Goal: Answer question/provide support: Share knowledge or assist other users

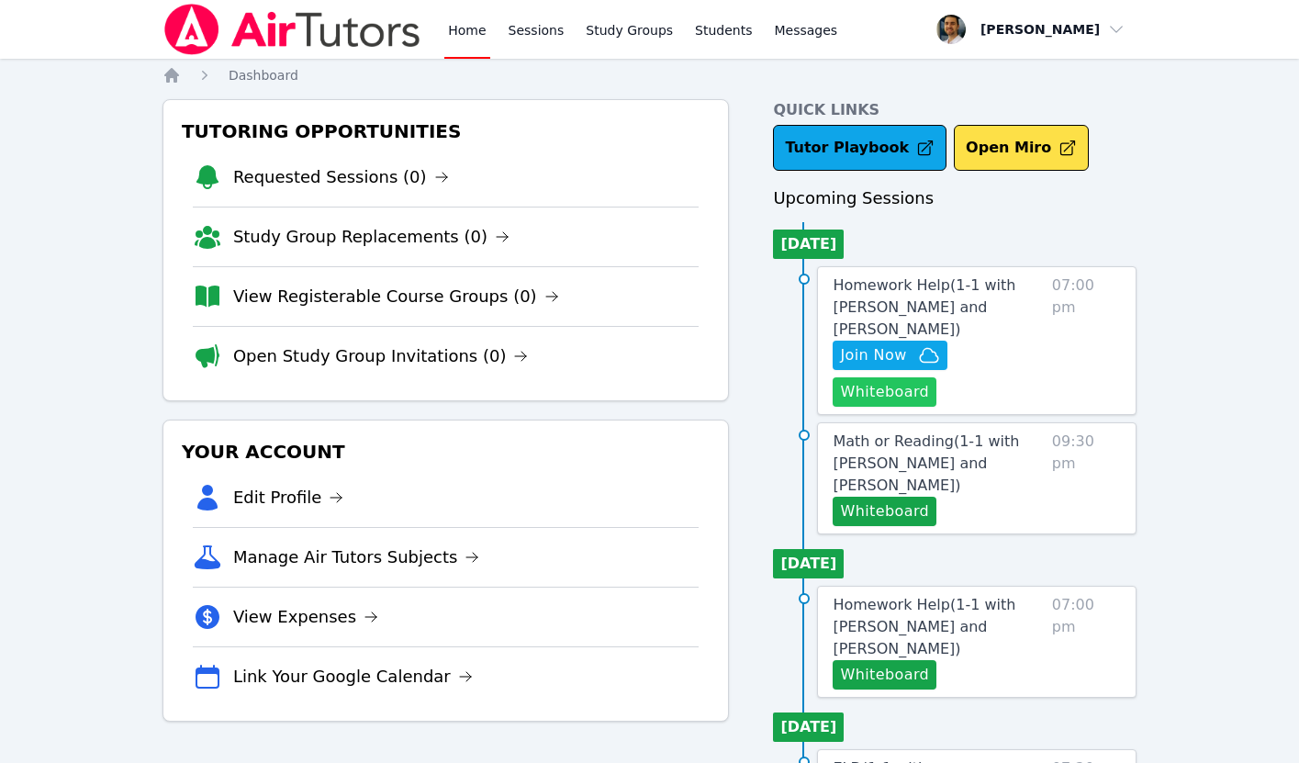
click at [854, 391] on button "Whiteboard" at bounding box center [884, 391] width 104 height 29
click at [875, 360] on span "Join Now" at bounding box center [873, 355] width 66 height 22
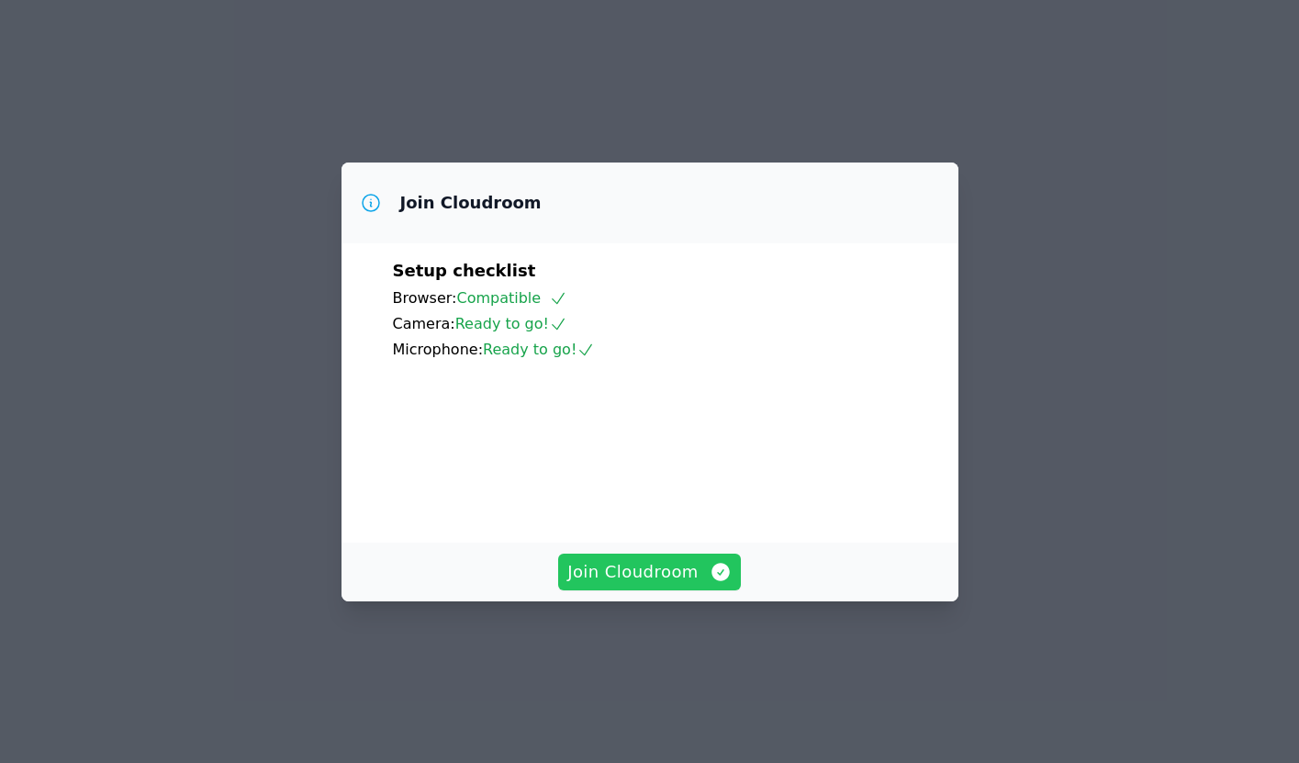
click at [616, 585] on span "Join Cloudroom" at bounding box center [649, 572] width 164 height 26
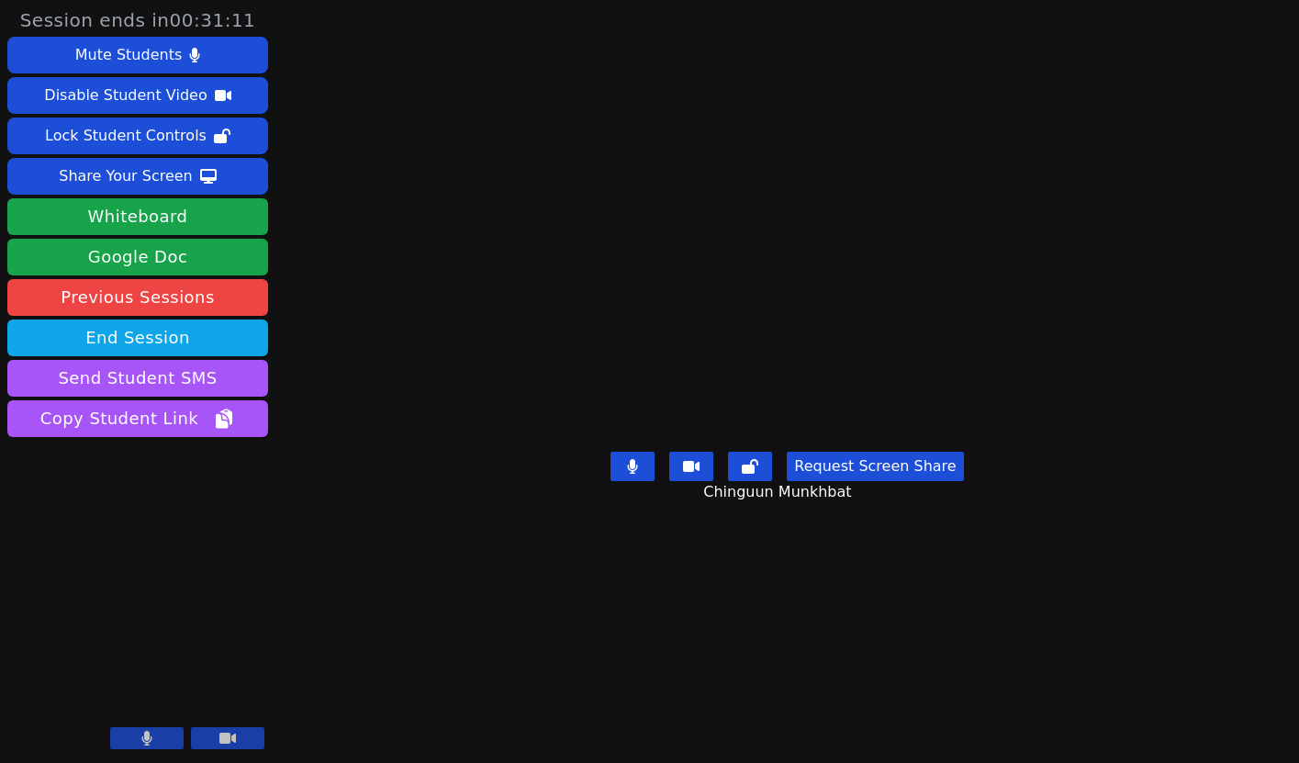
click at [141, 738] on icon at bounding box center [146, 738] width 11 height 15
click at [141, 738] on icon at bounding box center [147, 738] width 18 height 15
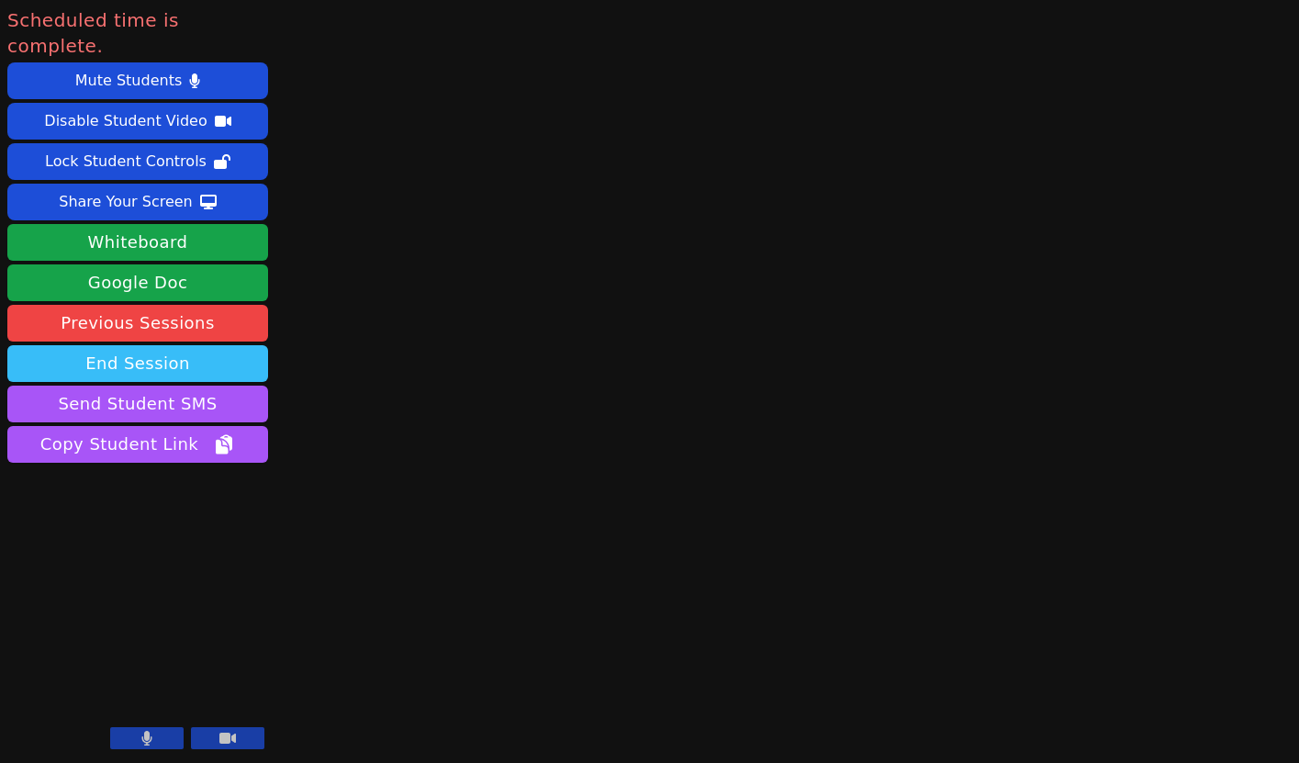
click at [154, 345] on button "End Session" at bounding box center [137, 363] width 261 height 37
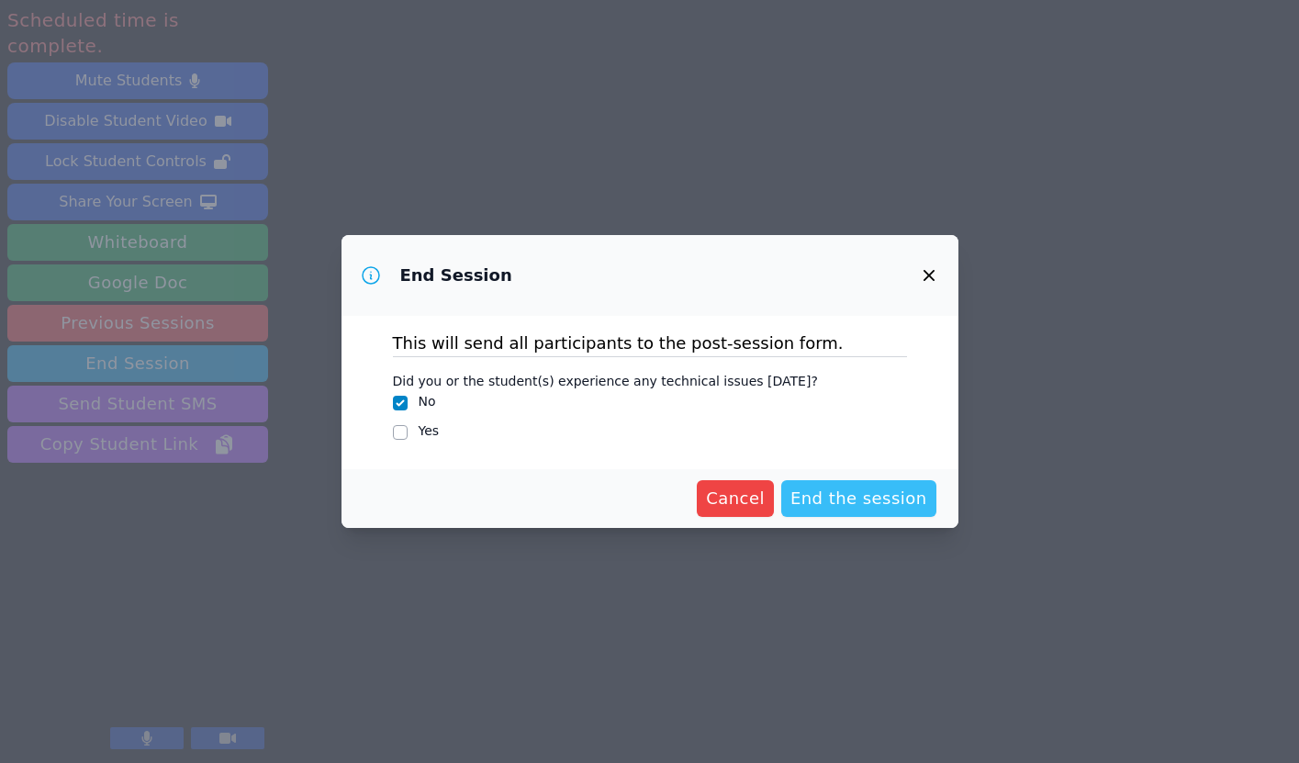
click at [828, 499] on span "End the session" at bounding box center [858, 498] width 137 height 26
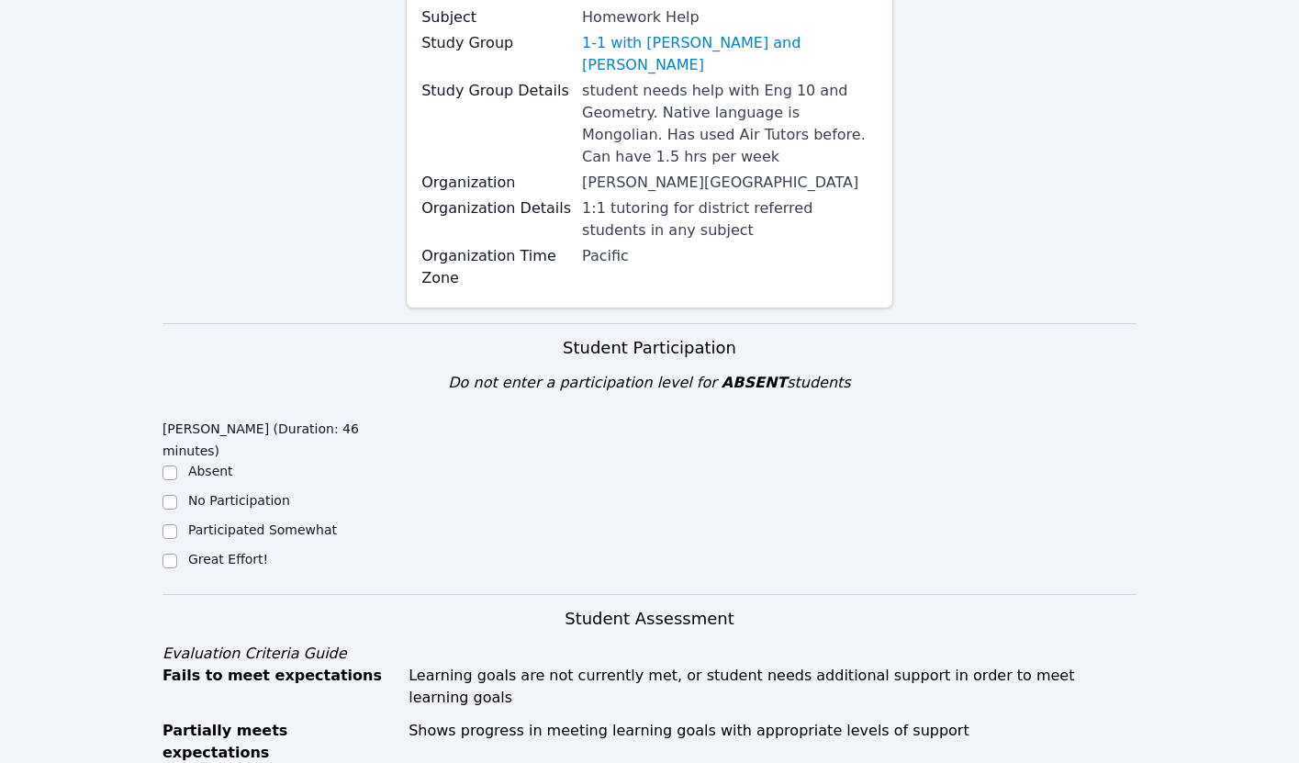
scroll to position [471, 0]
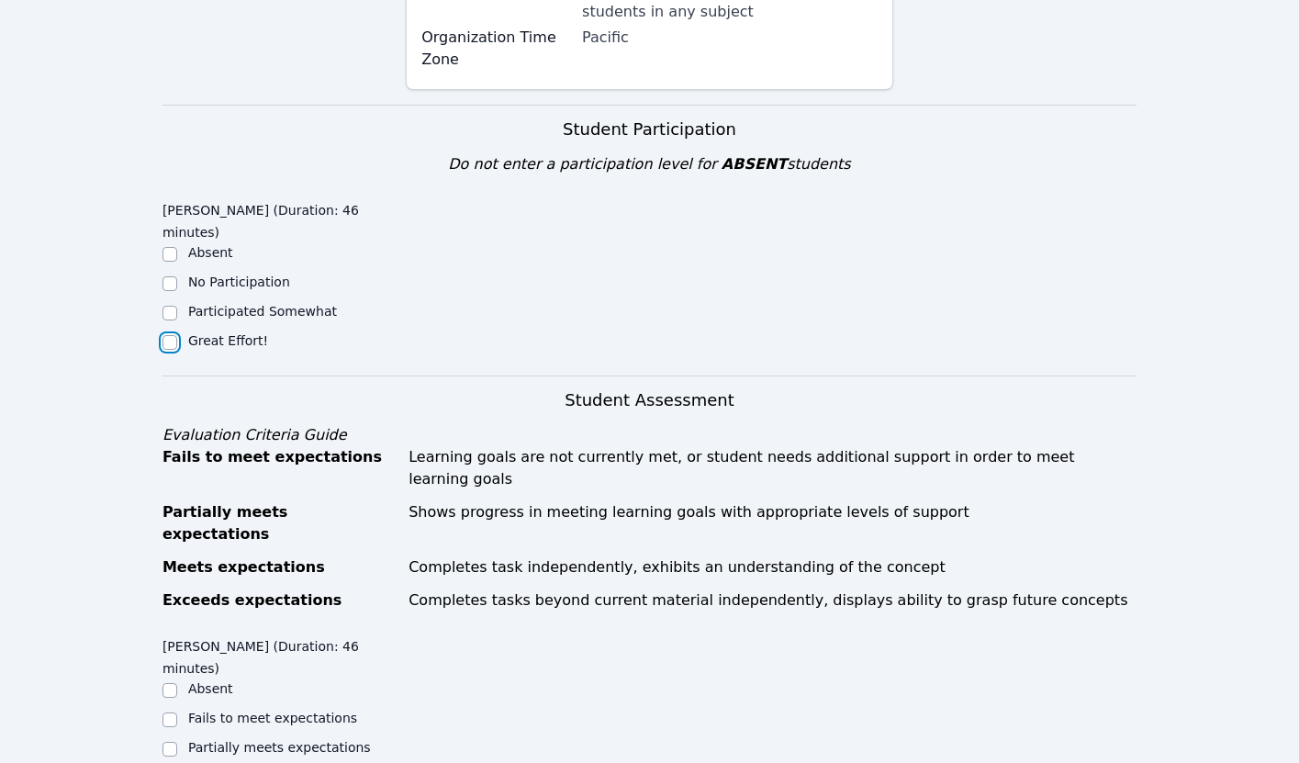
click at [172, 343] on input "Great Effort!" at bounding box center [169, 342] width 15 height 15
checkbox input "true"
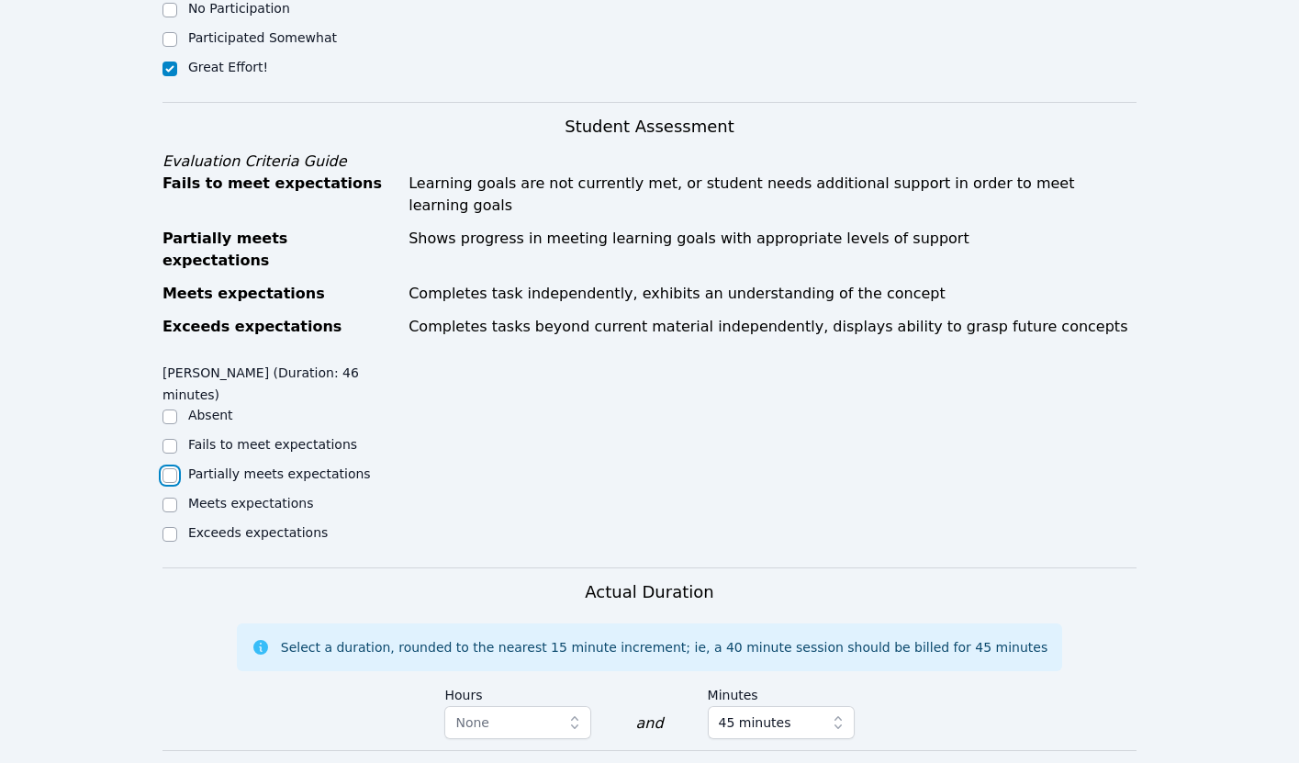
click at [172, 468] on input "Partially meets expectations" at bounding box center [169, 475] width 15 height 15
checkbox input "true"
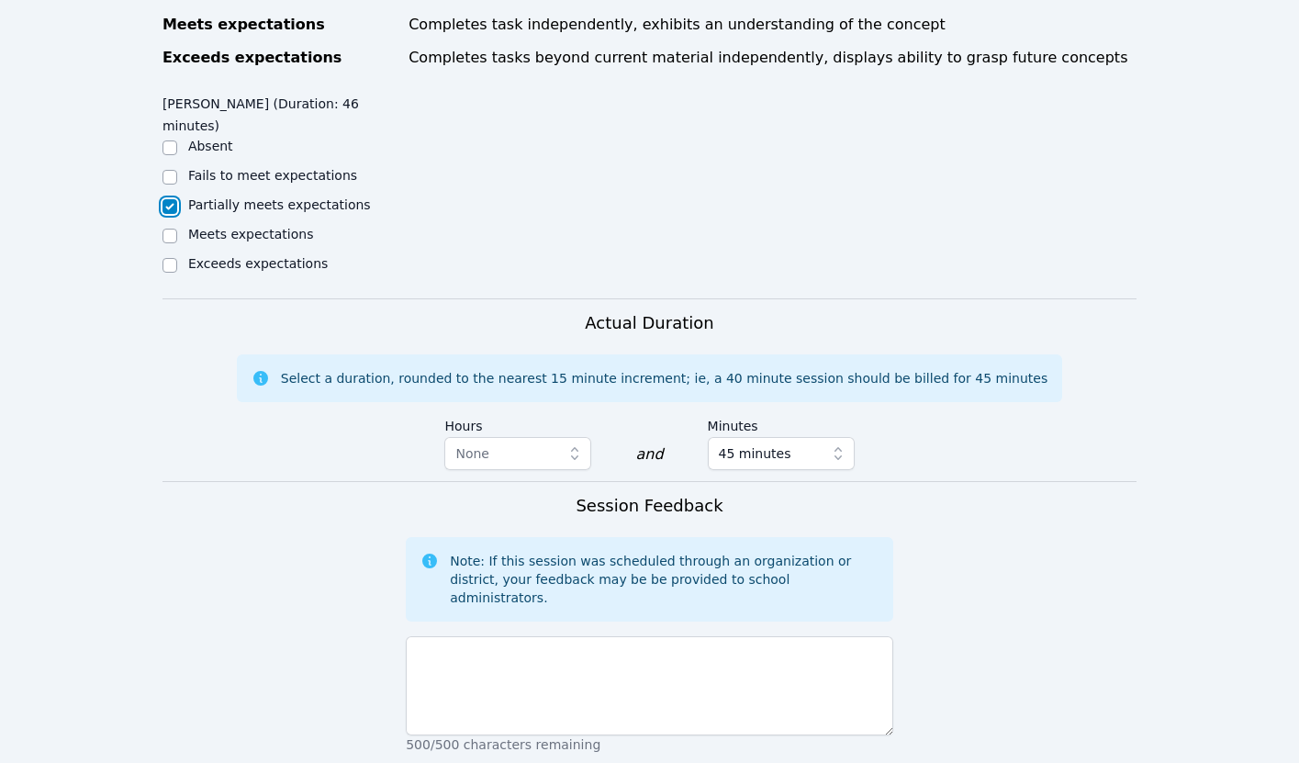
scroll to position [1087, 0]
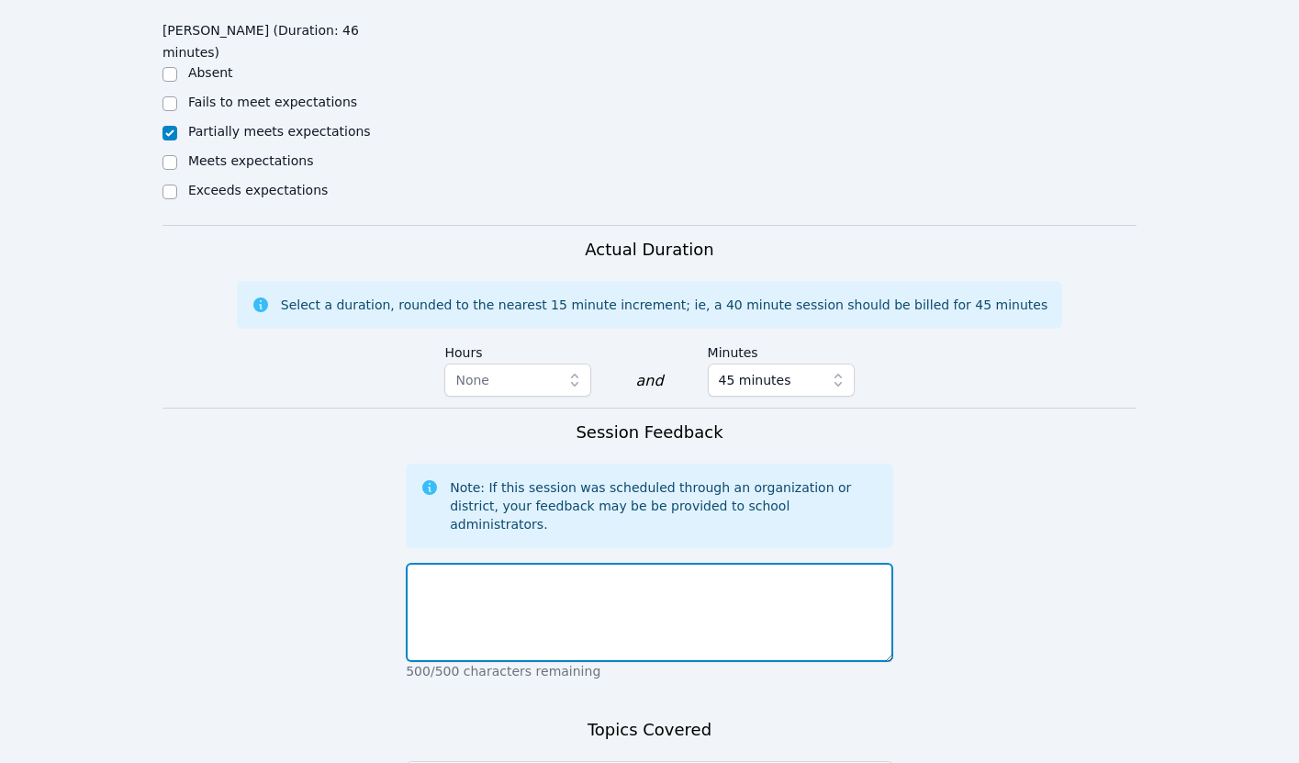
click at [452, 563] on textarea at bounding box center [649, 612] width 487 height 99
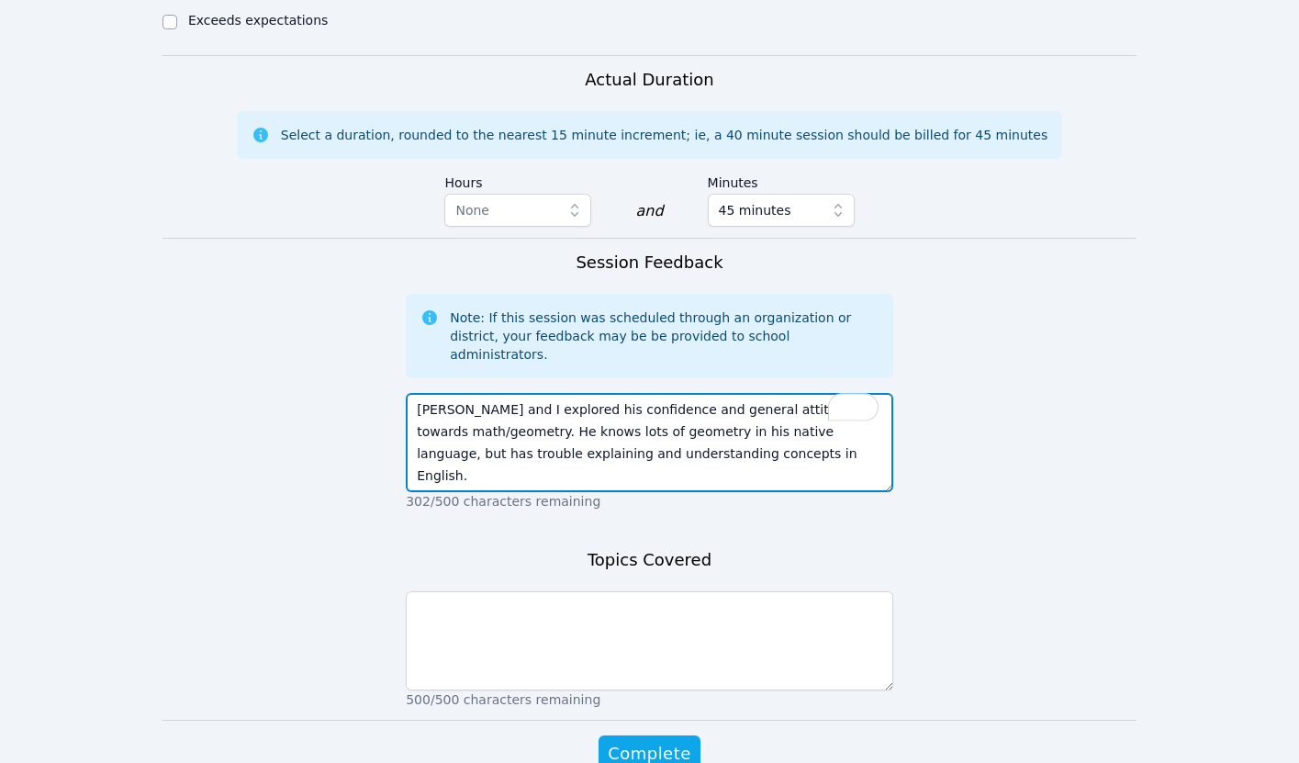
scroll to position [1291, 0]
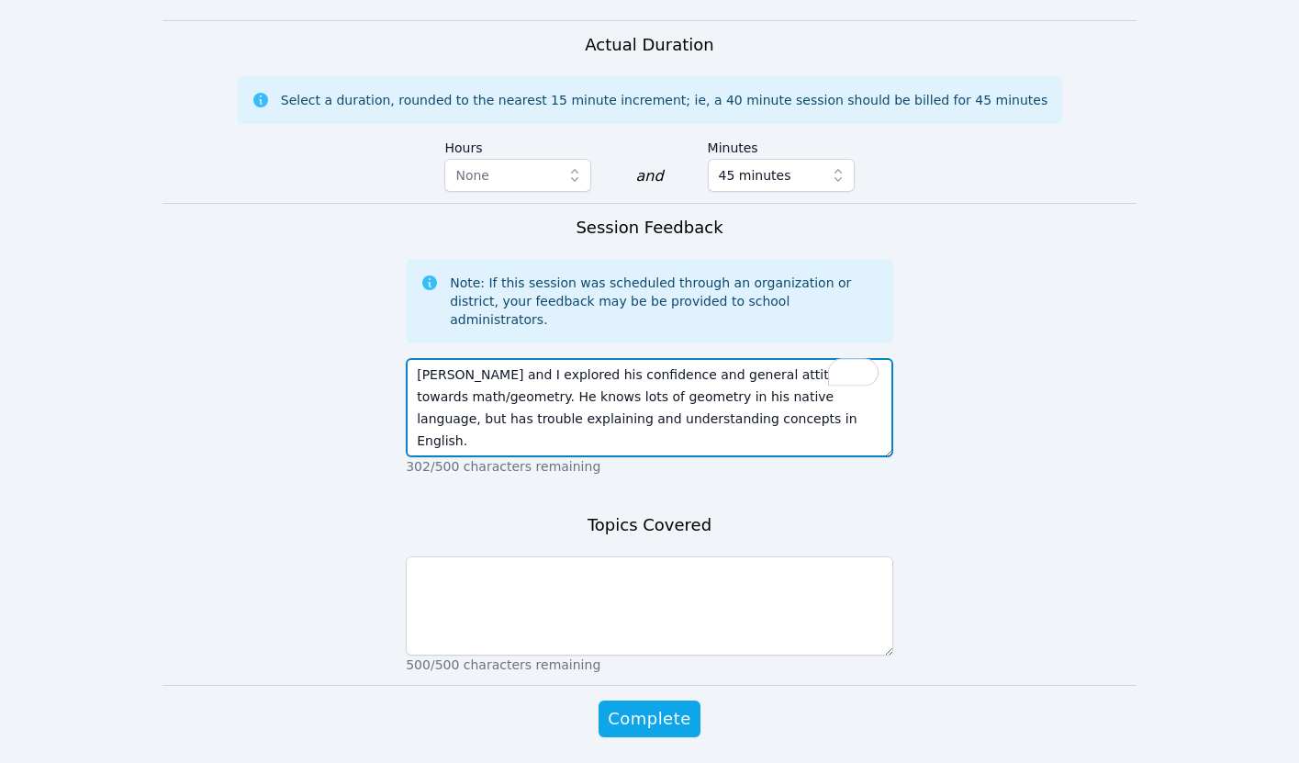
type textarea "Chinguun and I explored his confidence and general attitude towards math/geomet…"
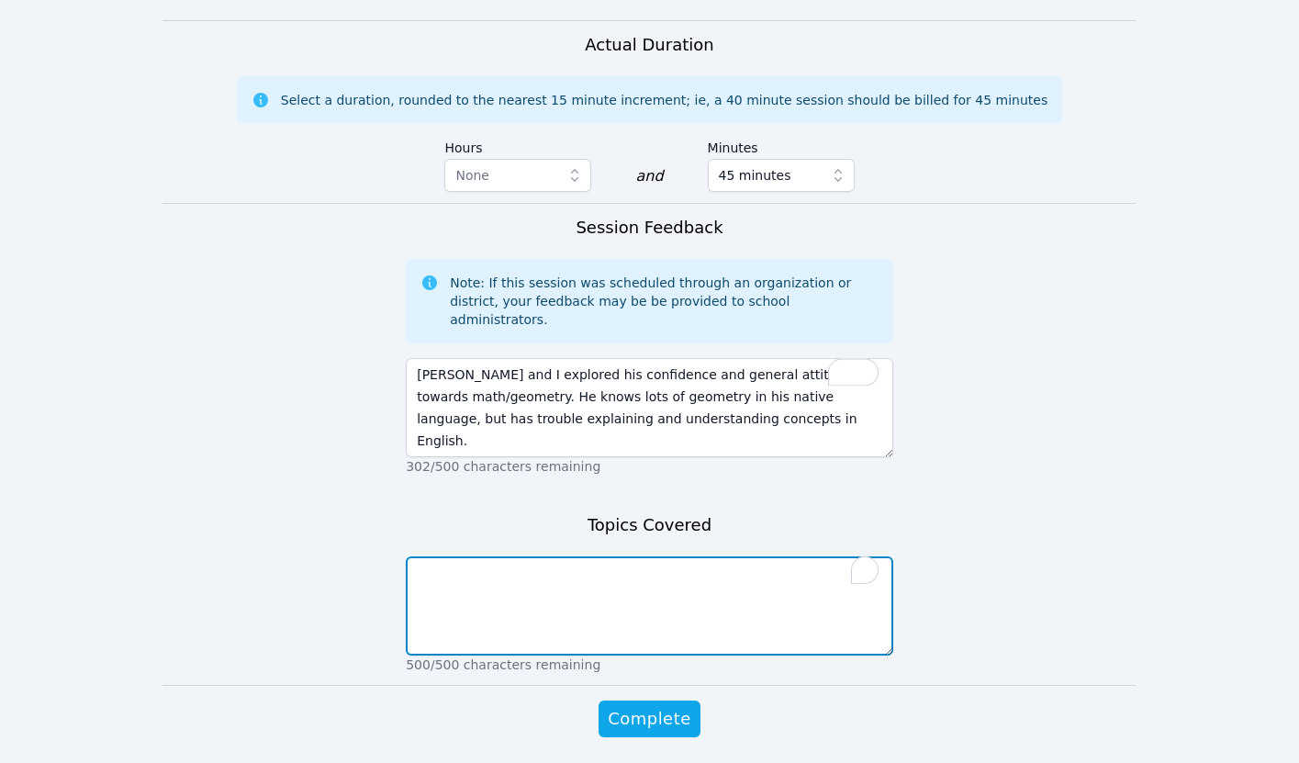
click at [519, 556] on textarea "To enrich screen reader interactions, please activate Accessibility in Grammarl…" at bounding box center [649, 605] width 487 height 99
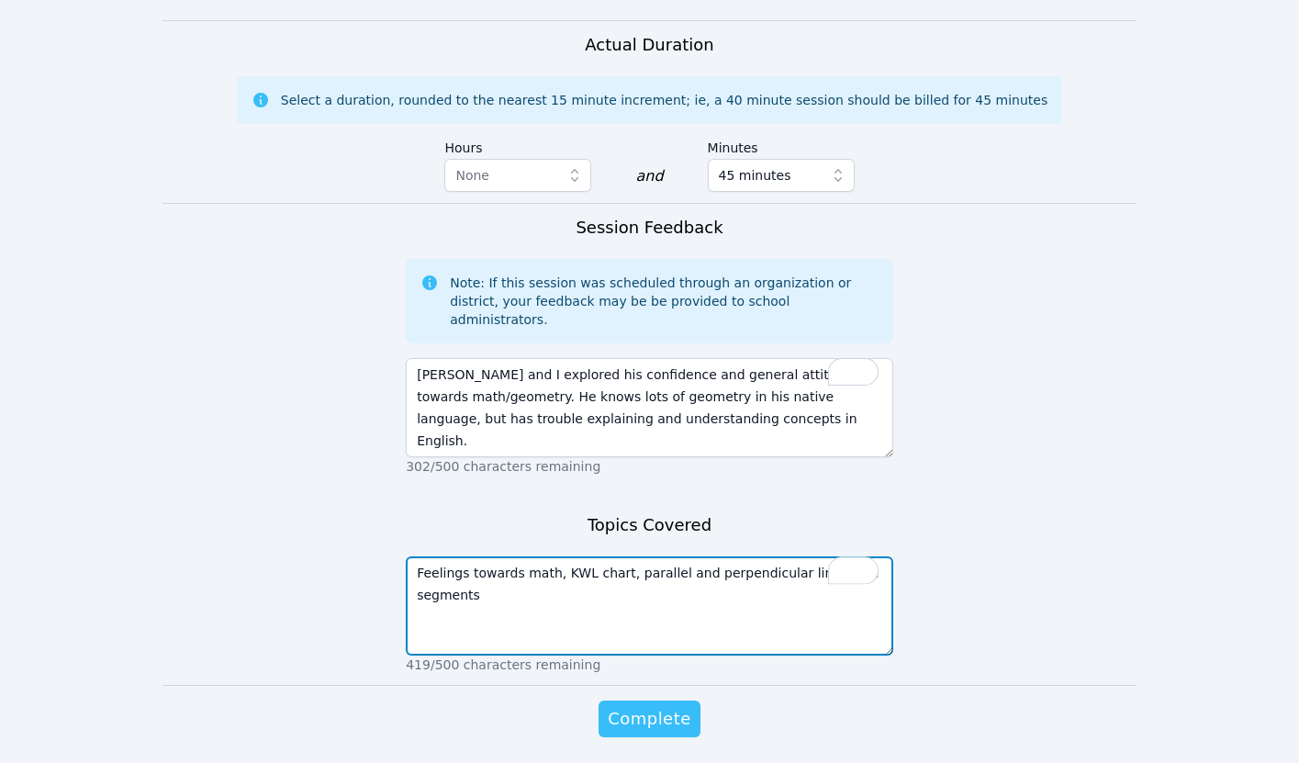
type textarea "Feelings towards math, KWL chart, parallel and perpendicular lines, line segmen…"
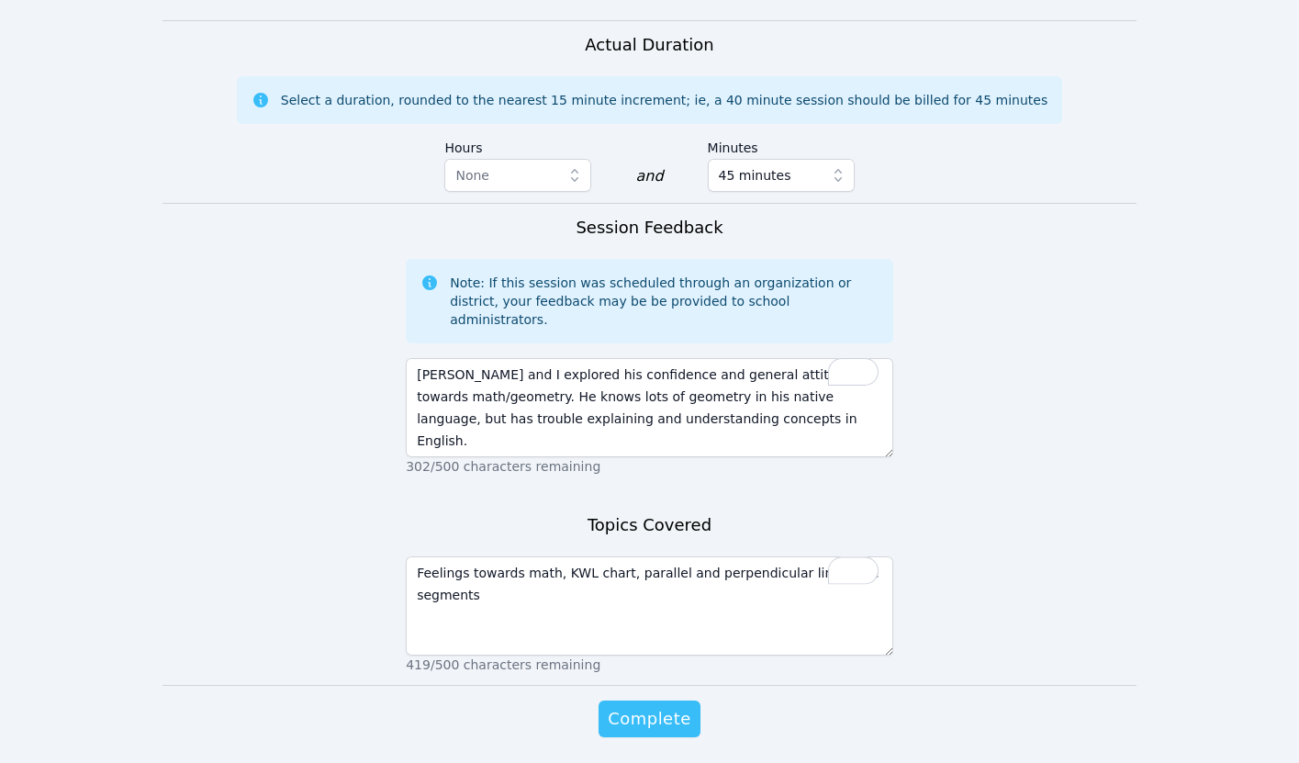
click at [646, 706] on span "Complete" at bounding box center [649, 719] width 83 height 26
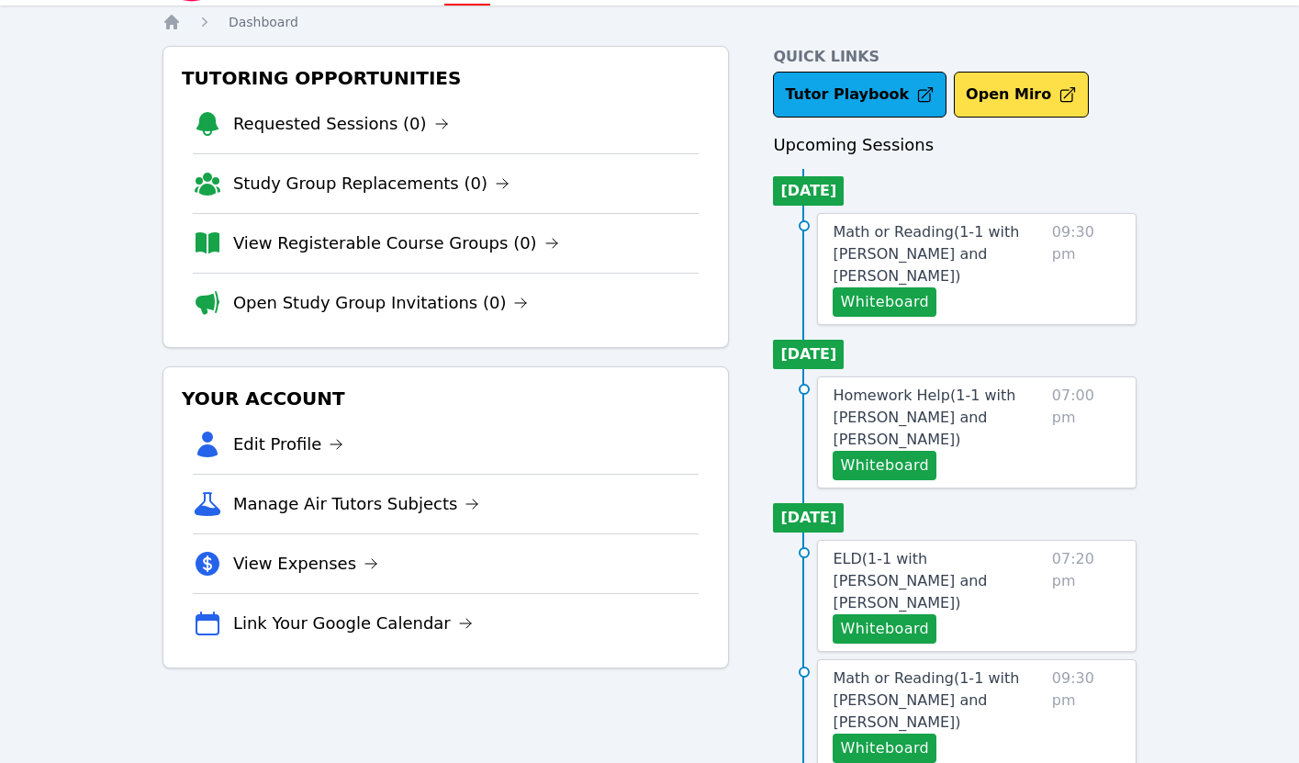
scroll to position [184, 0]
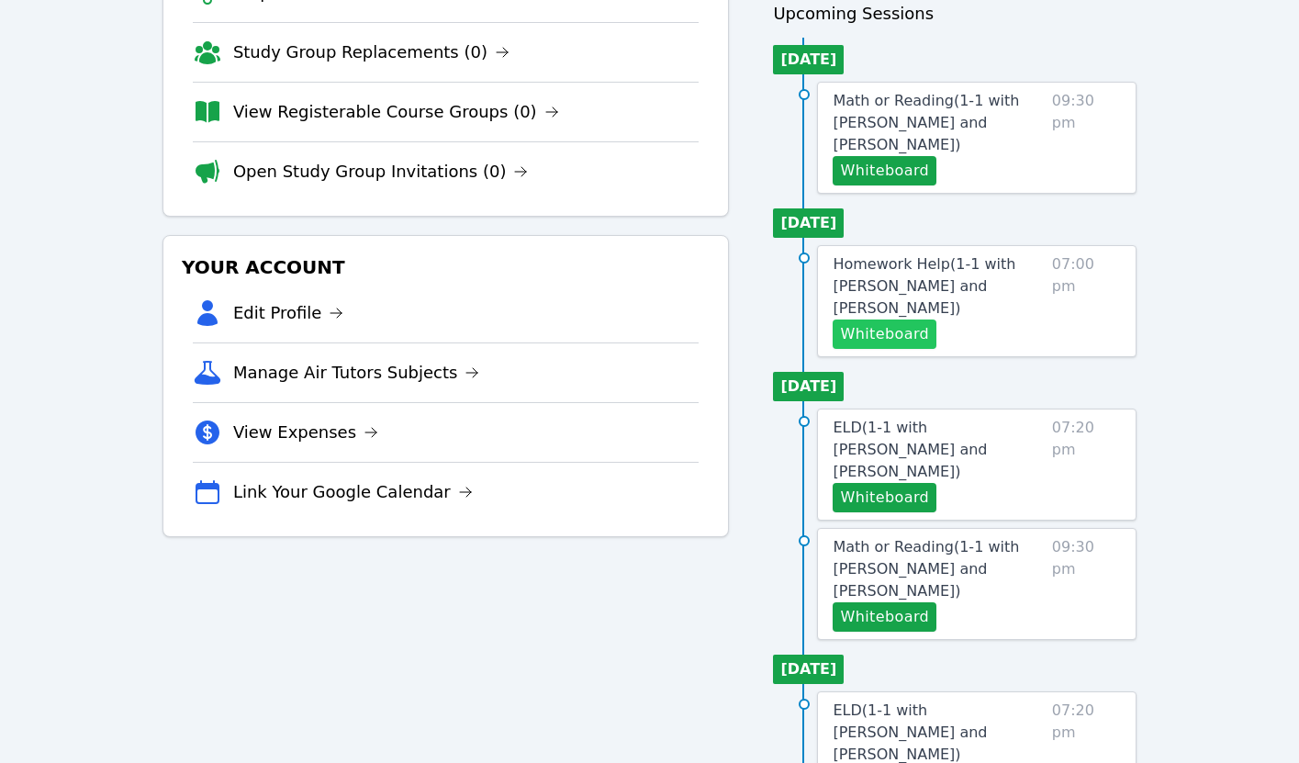
click at [875, 334] on button "Whiteboard" at bounding box center [884, 333] width 104 height 29
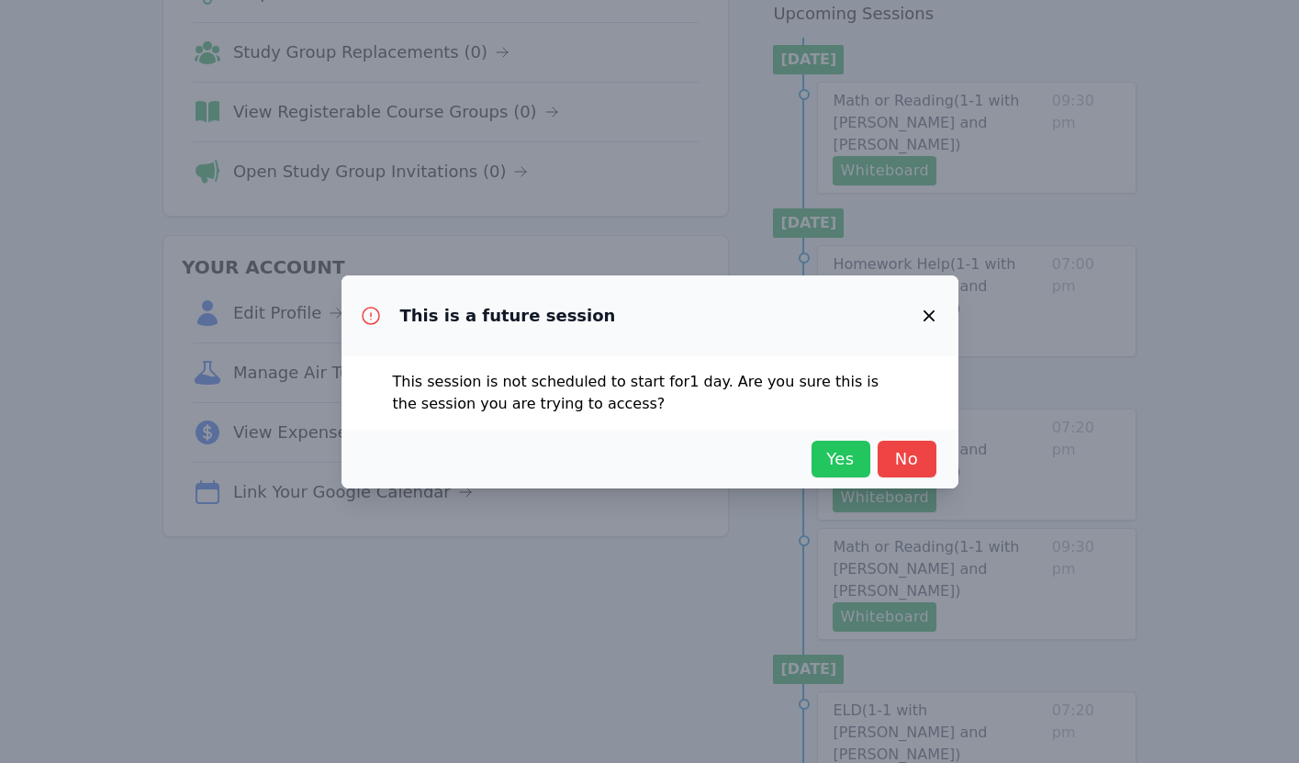
click at [841, 453] on span "Yes" at bounding box center [840, 459] width 40 height 26
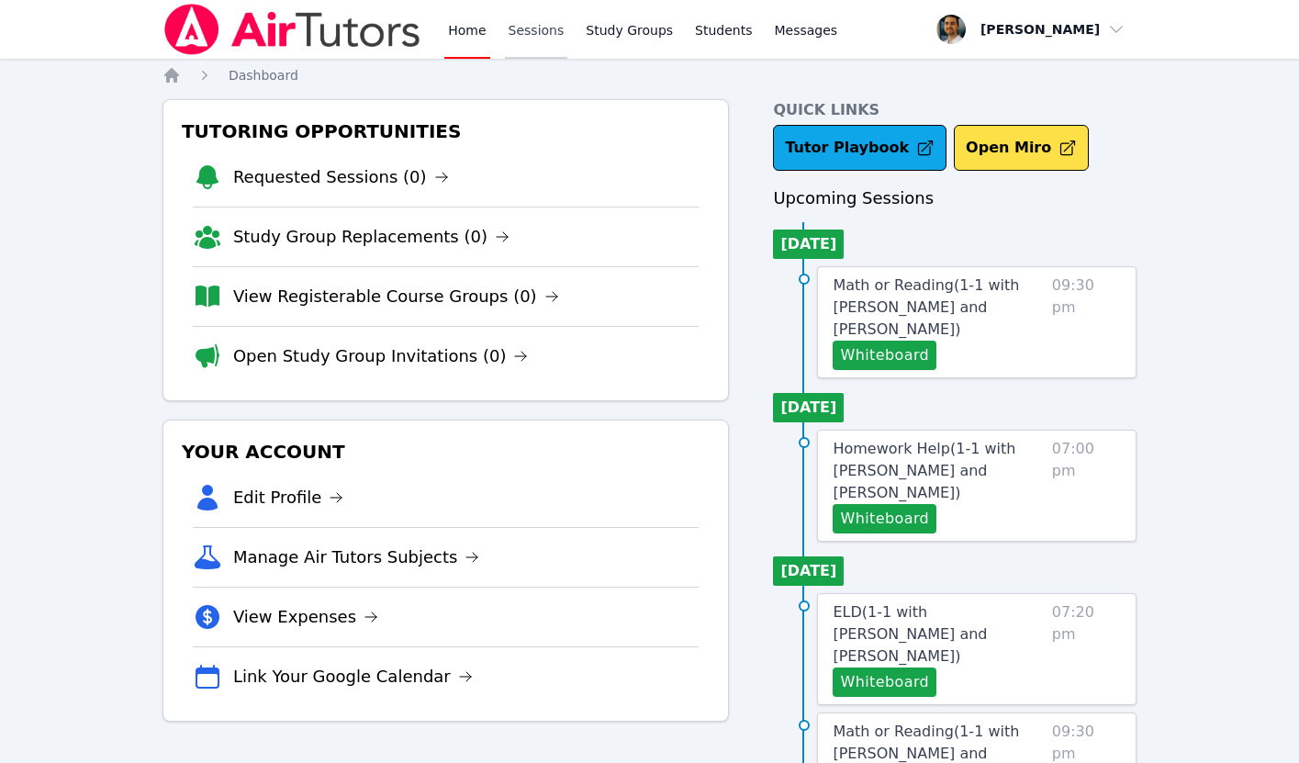
click at [522, 39] on link "Sessions" at bounding box center [536, 29] width 63 height 59
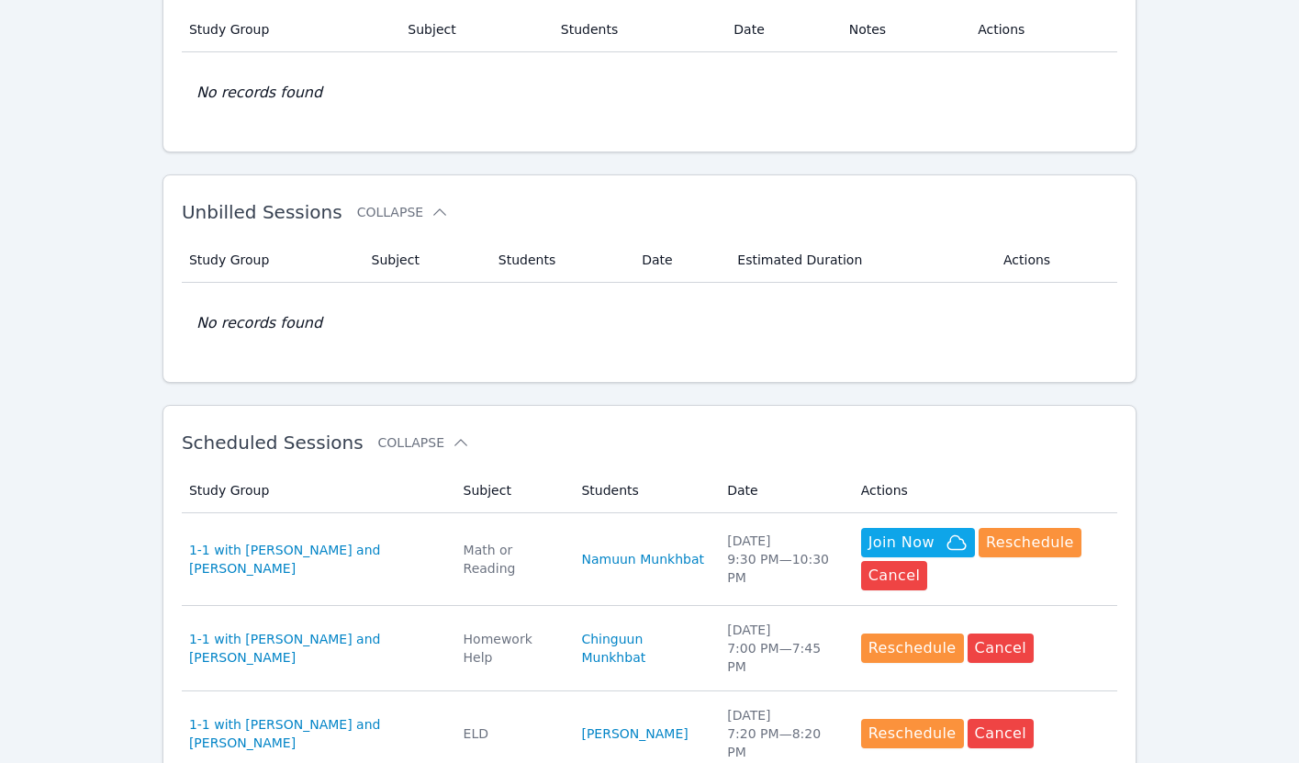
scroll to position [312, 0]
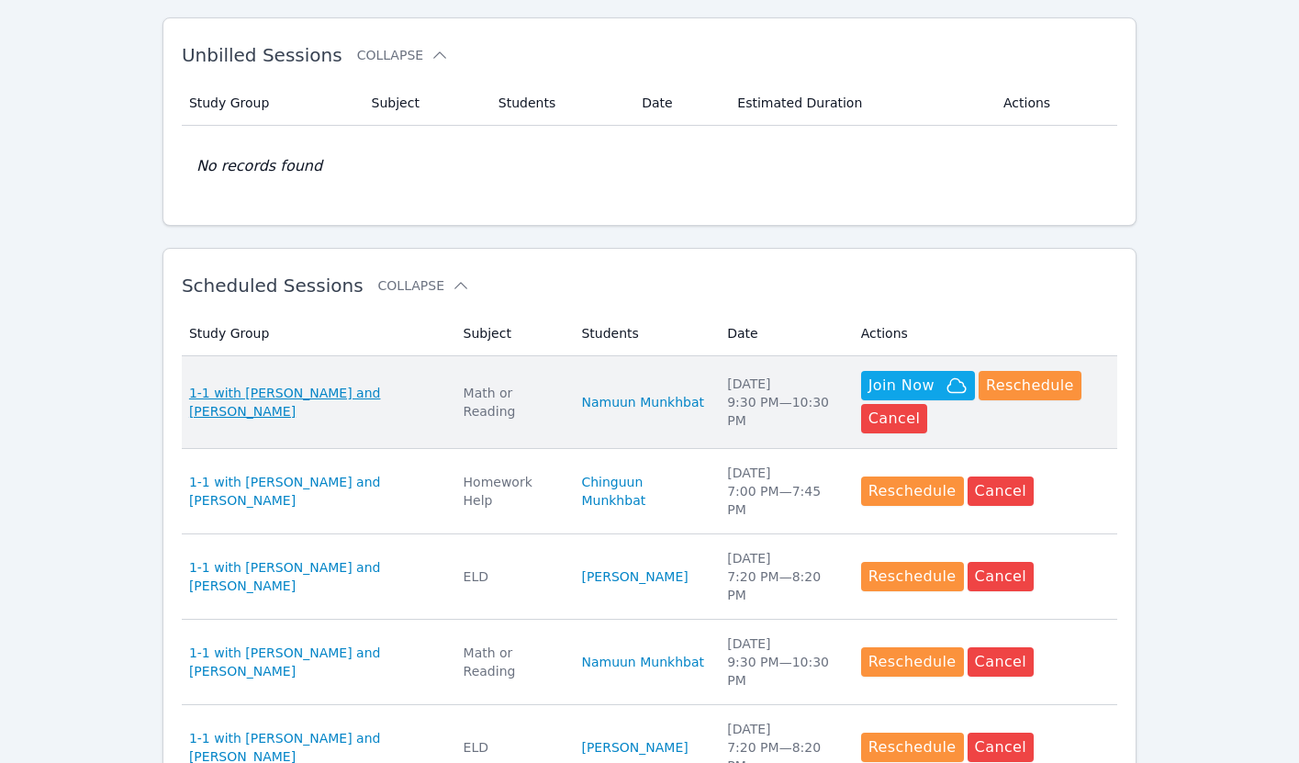
click at [371, 397] on span "1-1 with [PERSON_NAME] and [PERSON_NAME]" at bounding box center [315, 402] width 252 height 37
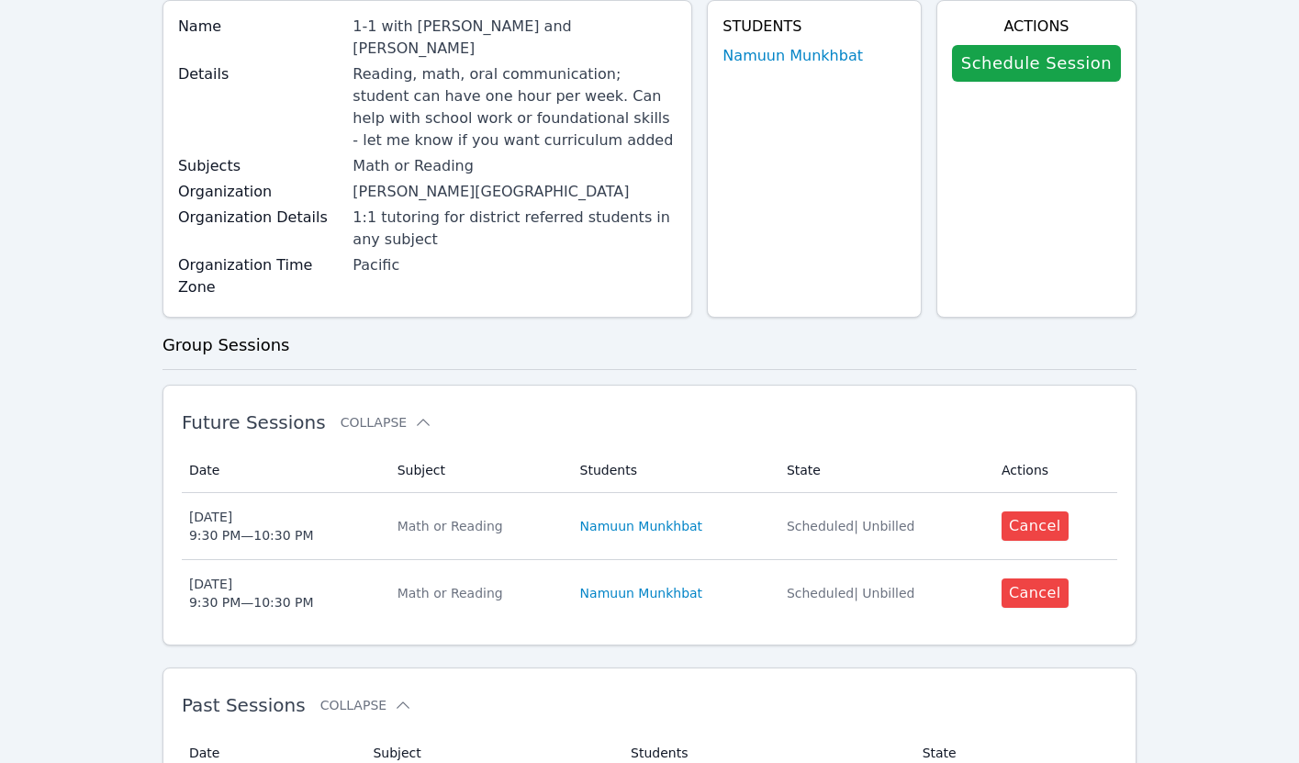
scroll to position [279, 0]
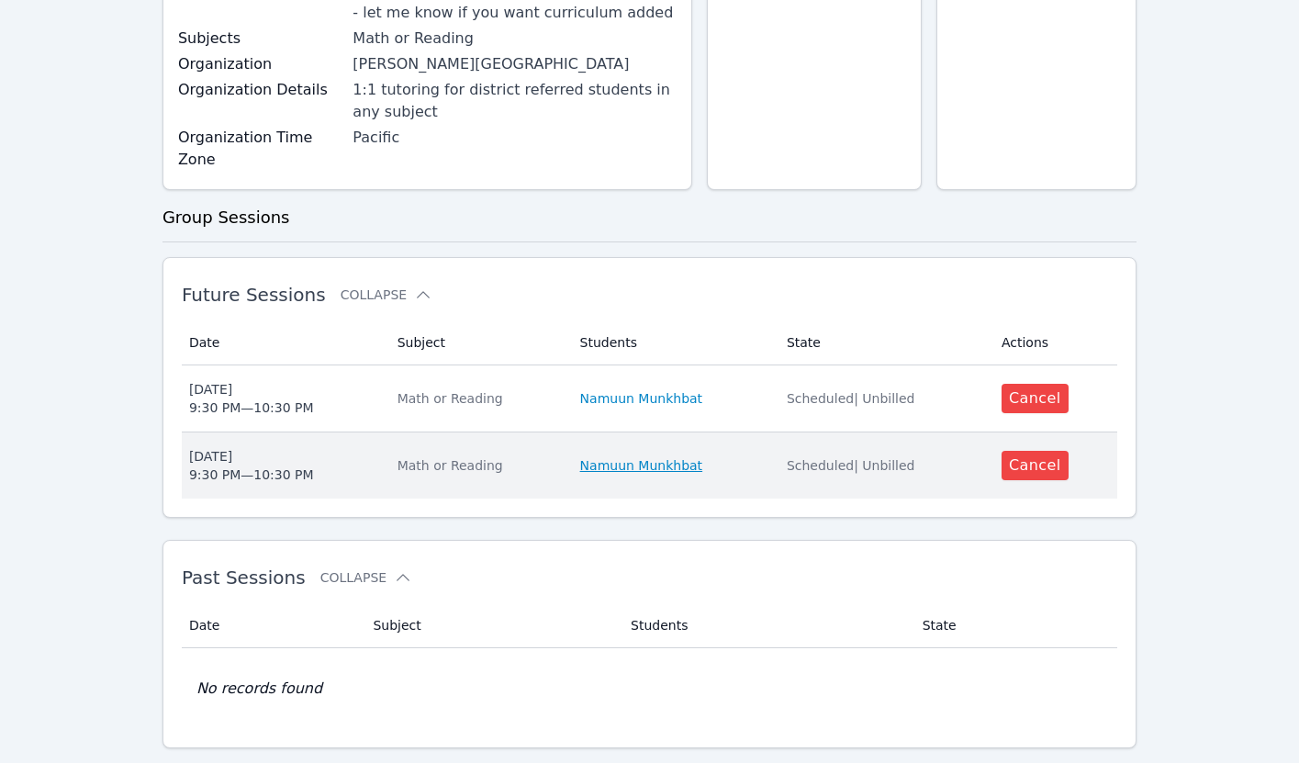
click at [613, 456] on link "Namuun Munkhbat" at bounding box center [641, 465] width 123 height 18
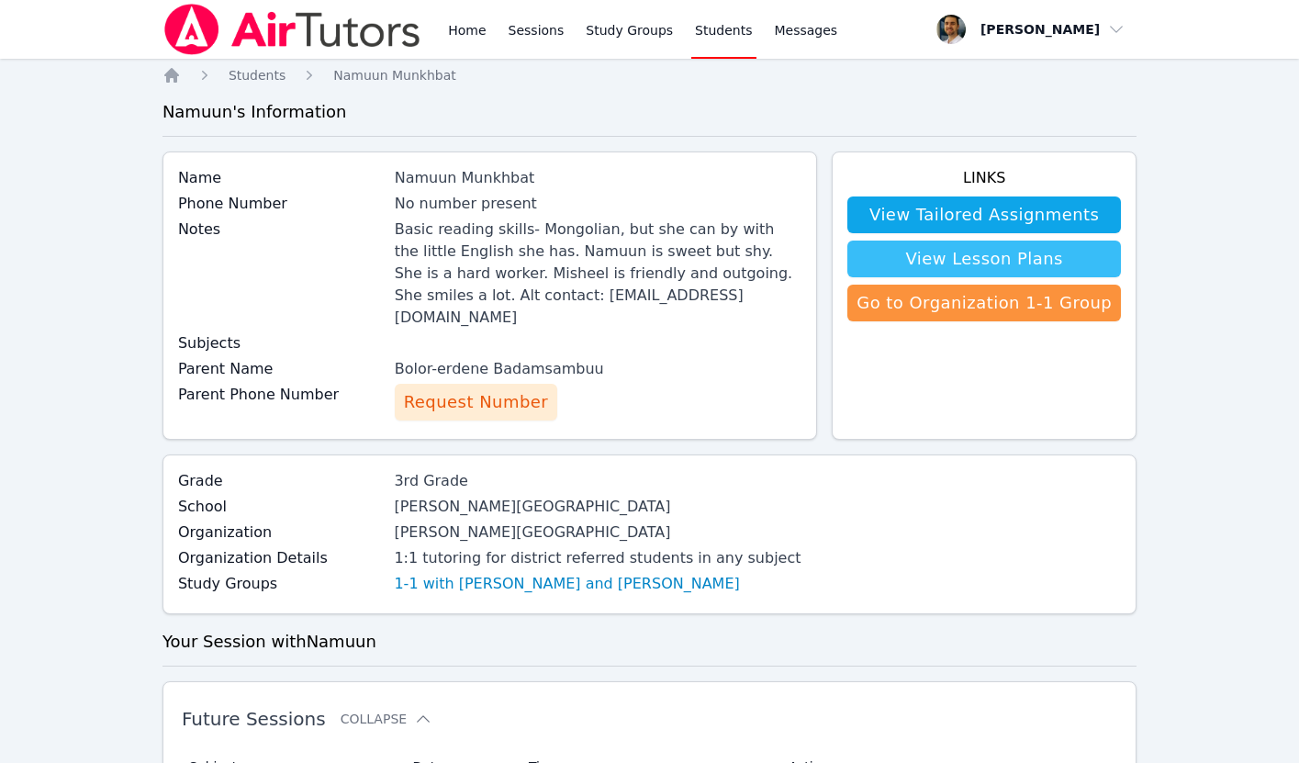
click at [921, 263] on link "View Lesson Plans" at bounding box center [983, 258] width 273 height 37
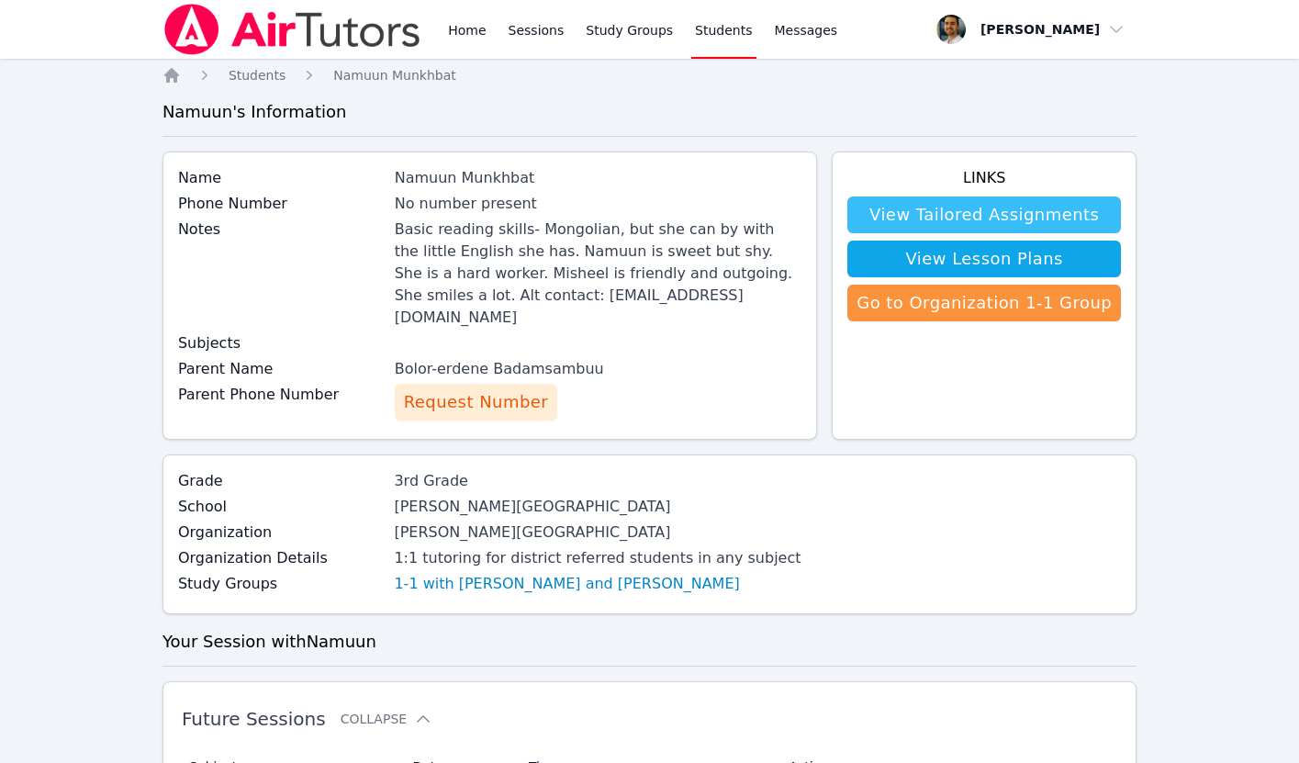
click at [955, 216] on link "View Tailored Assignments" at bounding box center [983, 214] width 273 height 37
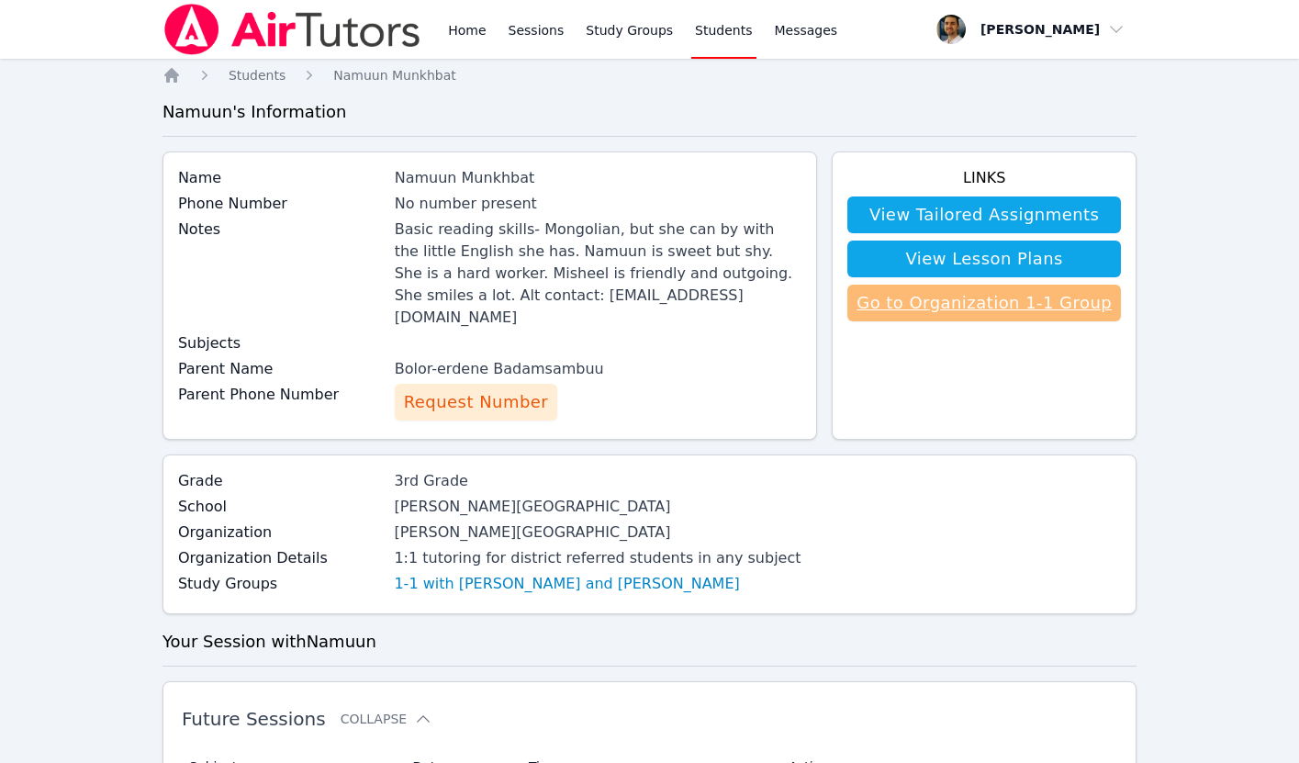
click at [973, 319] on link "Go to Organization 1-1 Group" at bounding box center [983, 302] width 273 height 37
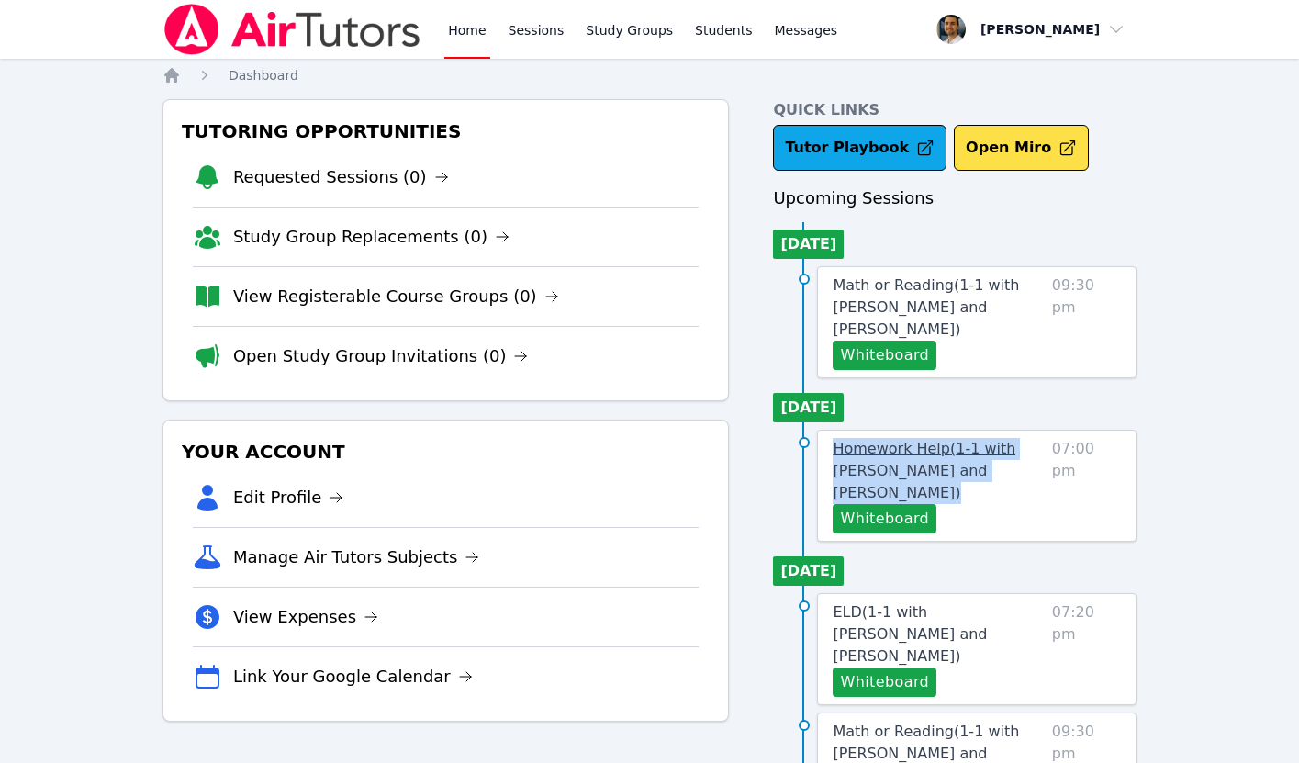
drag, startPoint x: 830, startPoint y: 447, endPoint x: 932, endPoint y: 493, distance: 111.7
click at [932, 493] on div "Homework Help ( 1-1 with Chinguun Munkhbat and Thomas Baran ) Whiteboard 07:00 …" at bounding box center [976, 486] width 319 height 112
copy span "Homework Help ( 1-1 with Chinguun Munkhbat and Thomas Baran )"
